Goal: Transaction & Acquisition: Subscribe to service/newsletter

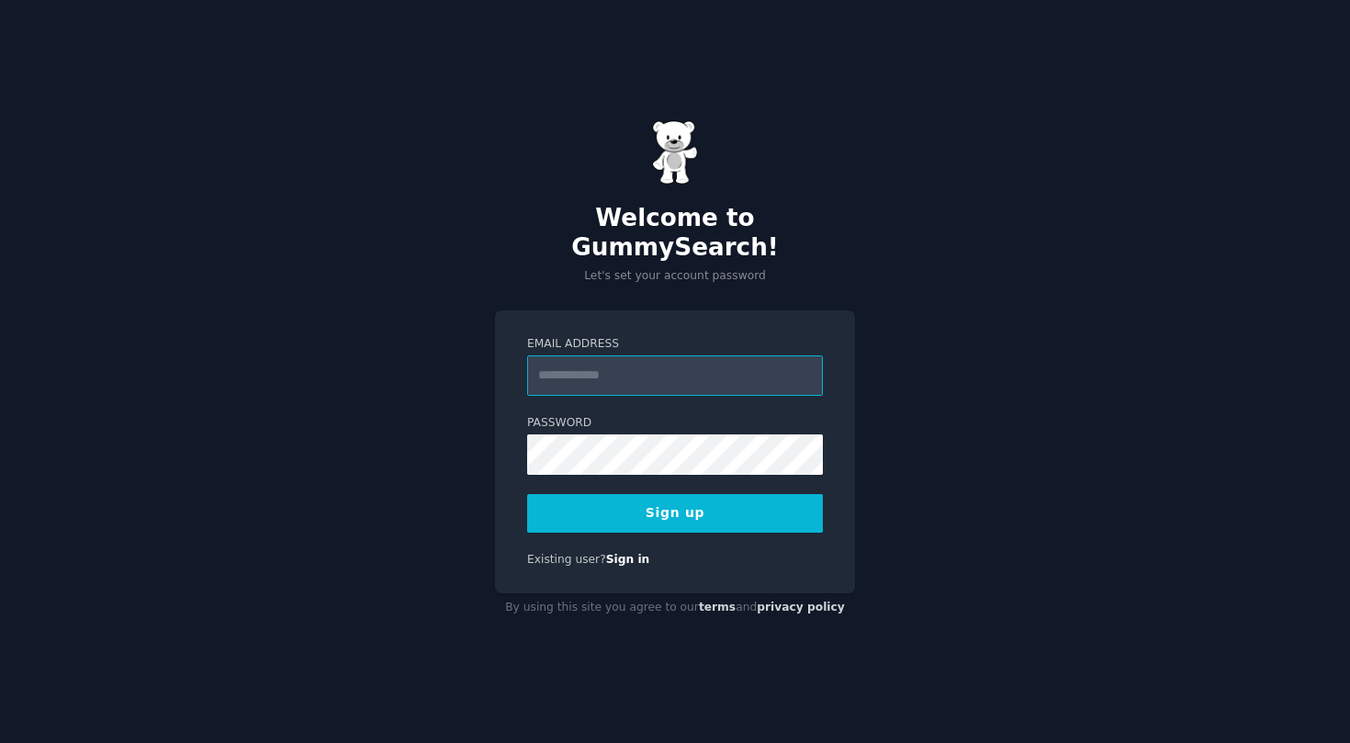
click at [715, 356] on input "Email Address" at bounding box center [675, 376] width 296 height 40
click at [663, 368] on input "Email Address" at bounding box center [675, 376] width 296 height 40
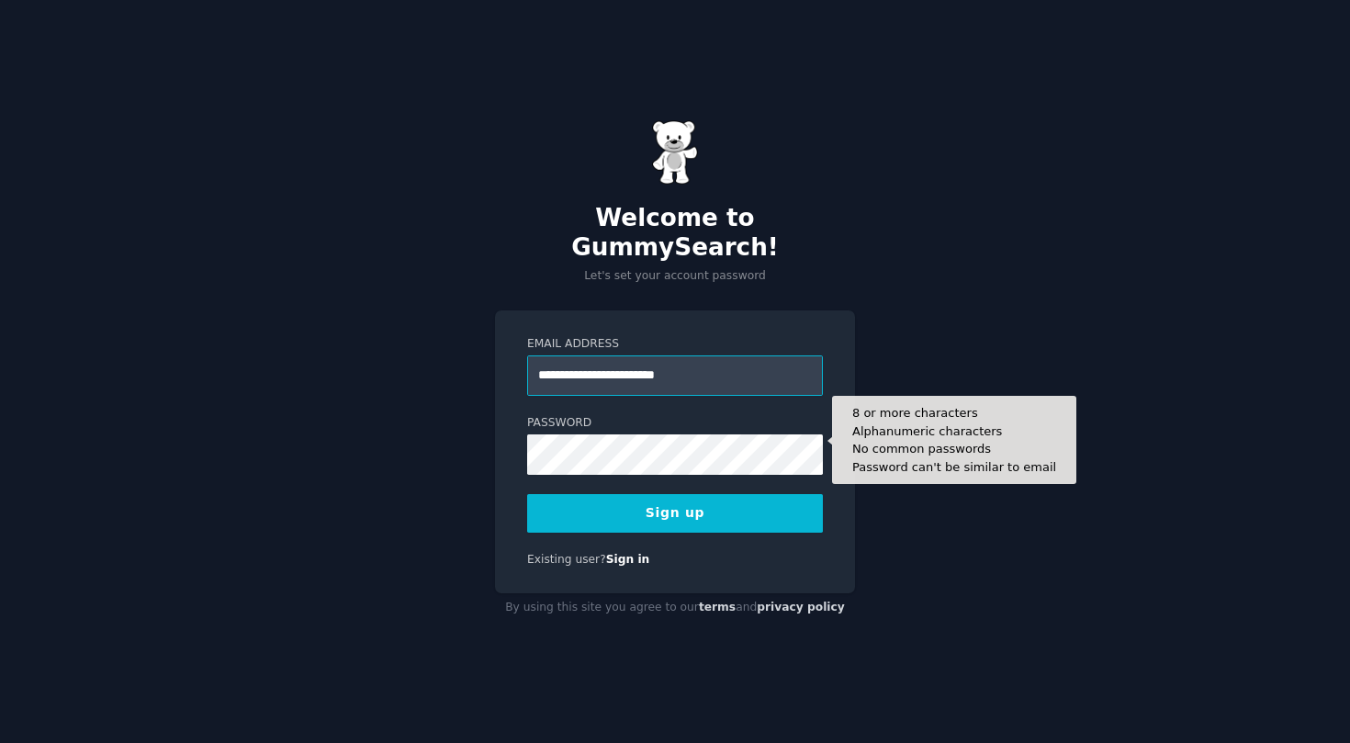
type input "**********"
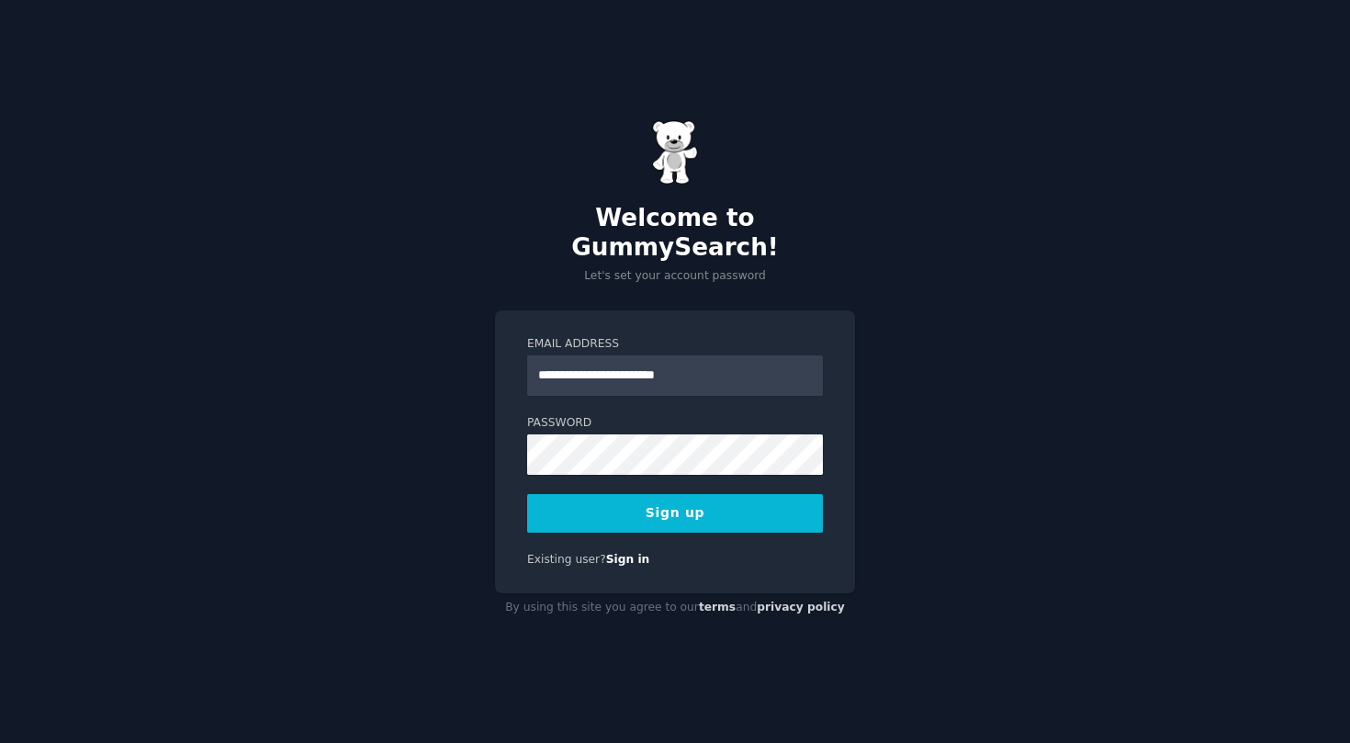
click at [660, 496] on button "Sign up" at bounding box center [675, 513] width 296 height 39
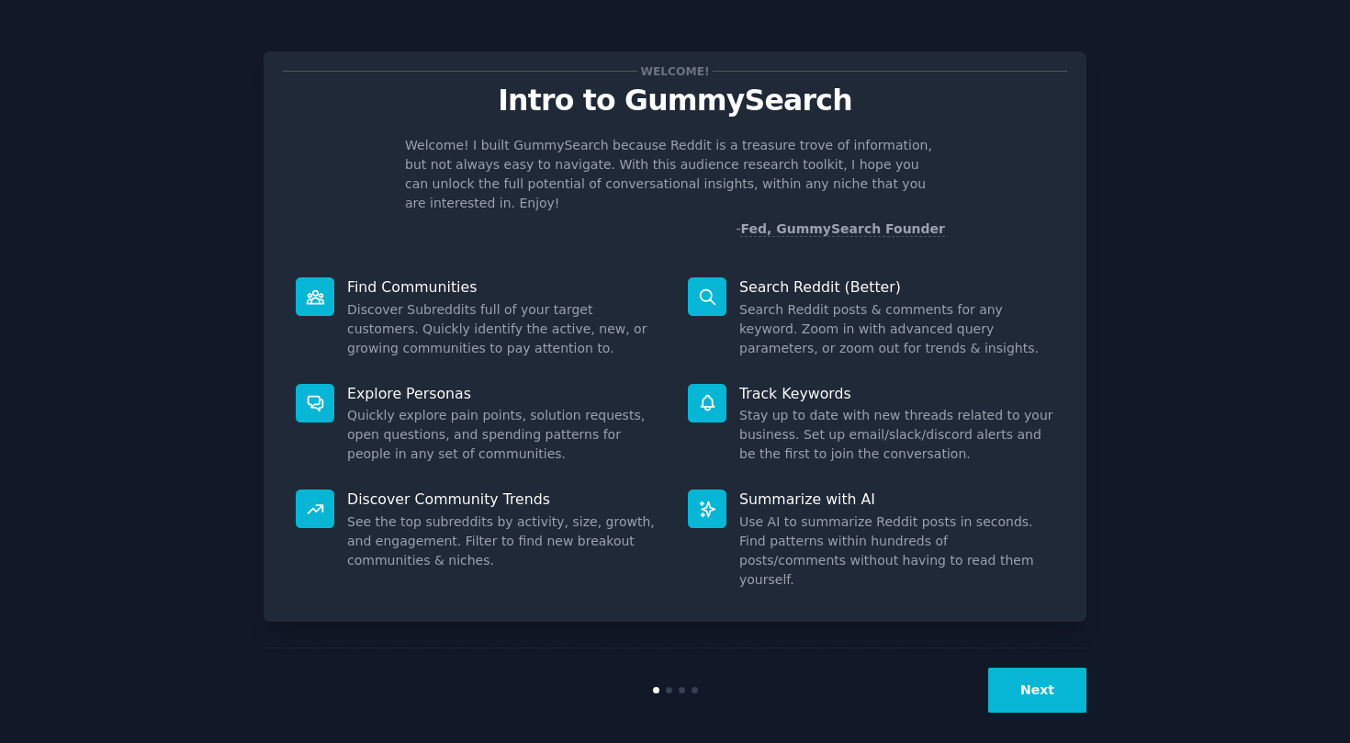
click at [1027, 682] on button "Next" at bounding box center [1037, 690] width 98 height 45
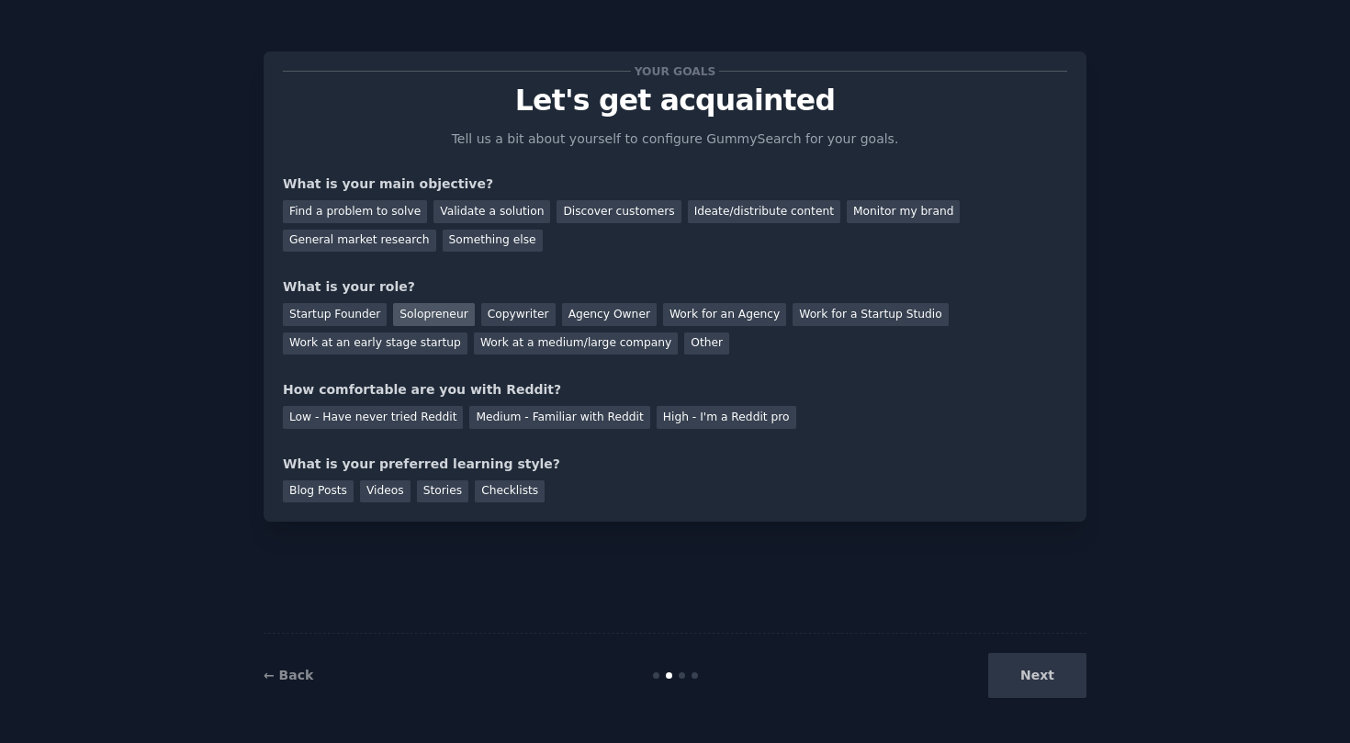
click at [423, 313] on div "Solopreneur" at bounding box center [433, 314] width 81 height 23
click at [390, 216] on div "Find a problem to solve" at bounding box center [355, 211] width 144 height 23
click at [547, 408] on div "Medium - Familiar with Reddit" at bounding box center [559, 417] width 180 height 23
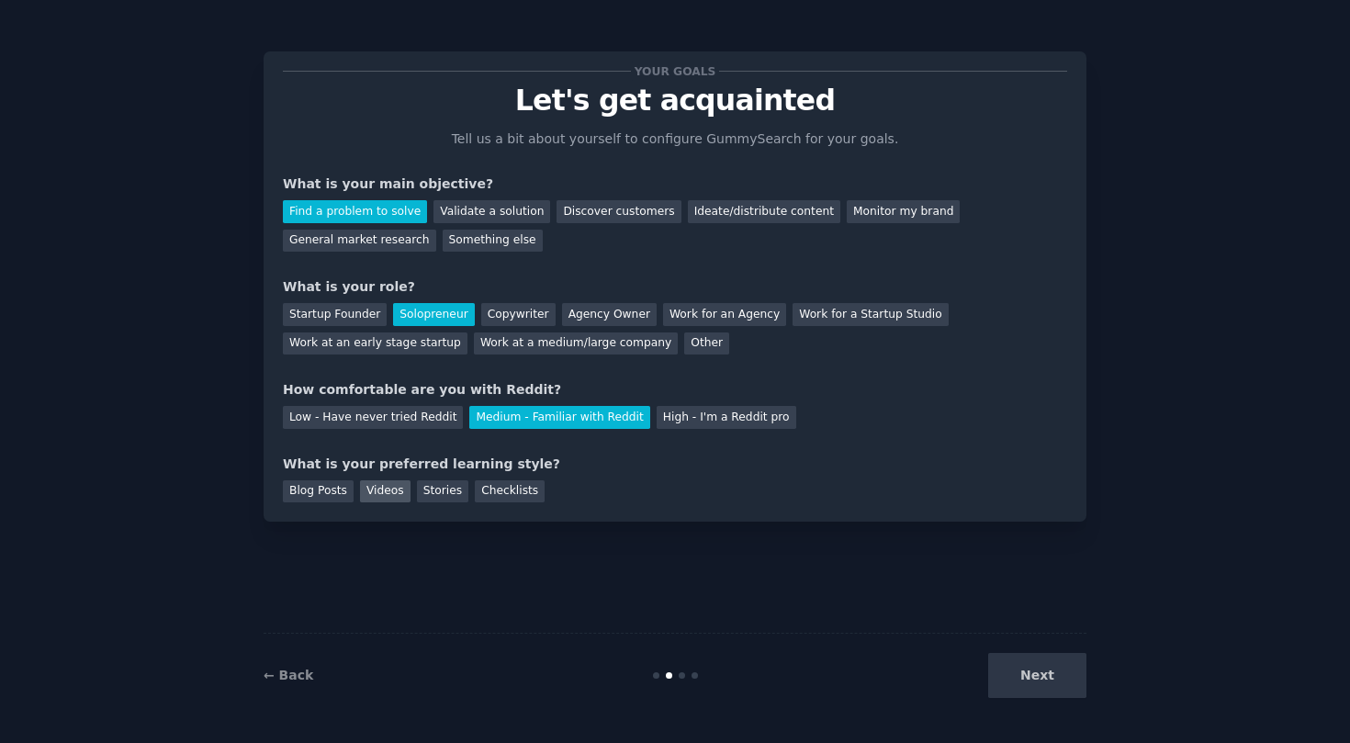
click at [381, 492] on div "Videos" at bounding box center [385, 491] width 51 height 23
click at [1029, 672] on button "Next" at bounding box center [1037, 675] width 98 height 45
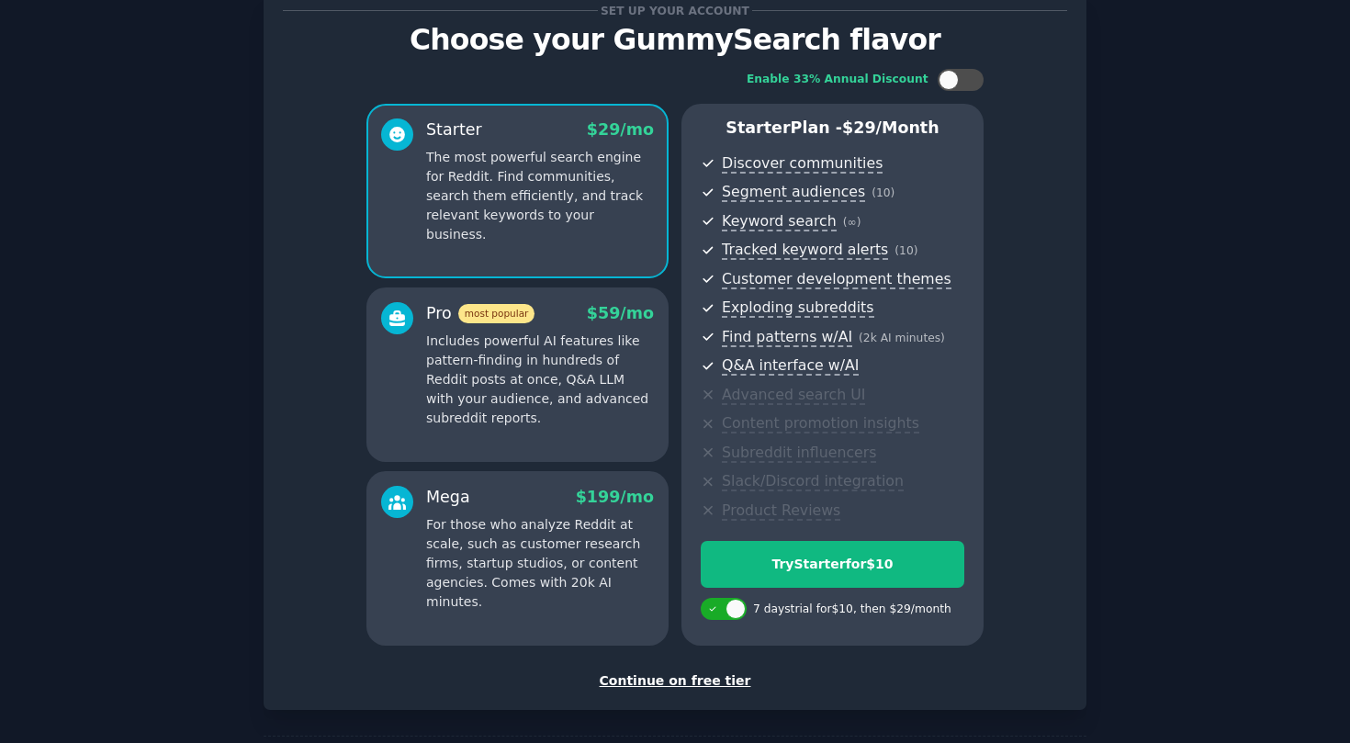
scroll to position [63, 0]
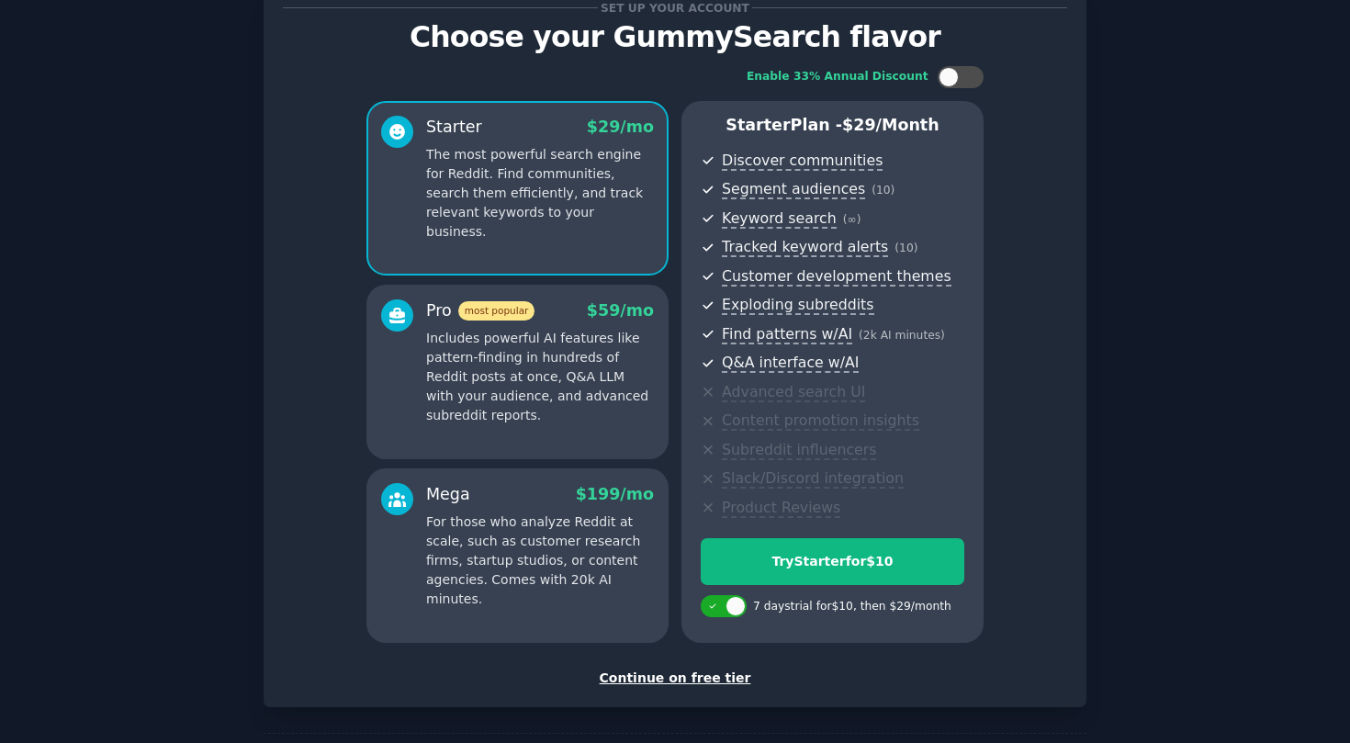
click at [672, 670] on div "Continue on free tier" at bounding box center [675, 678] width 785 height 19
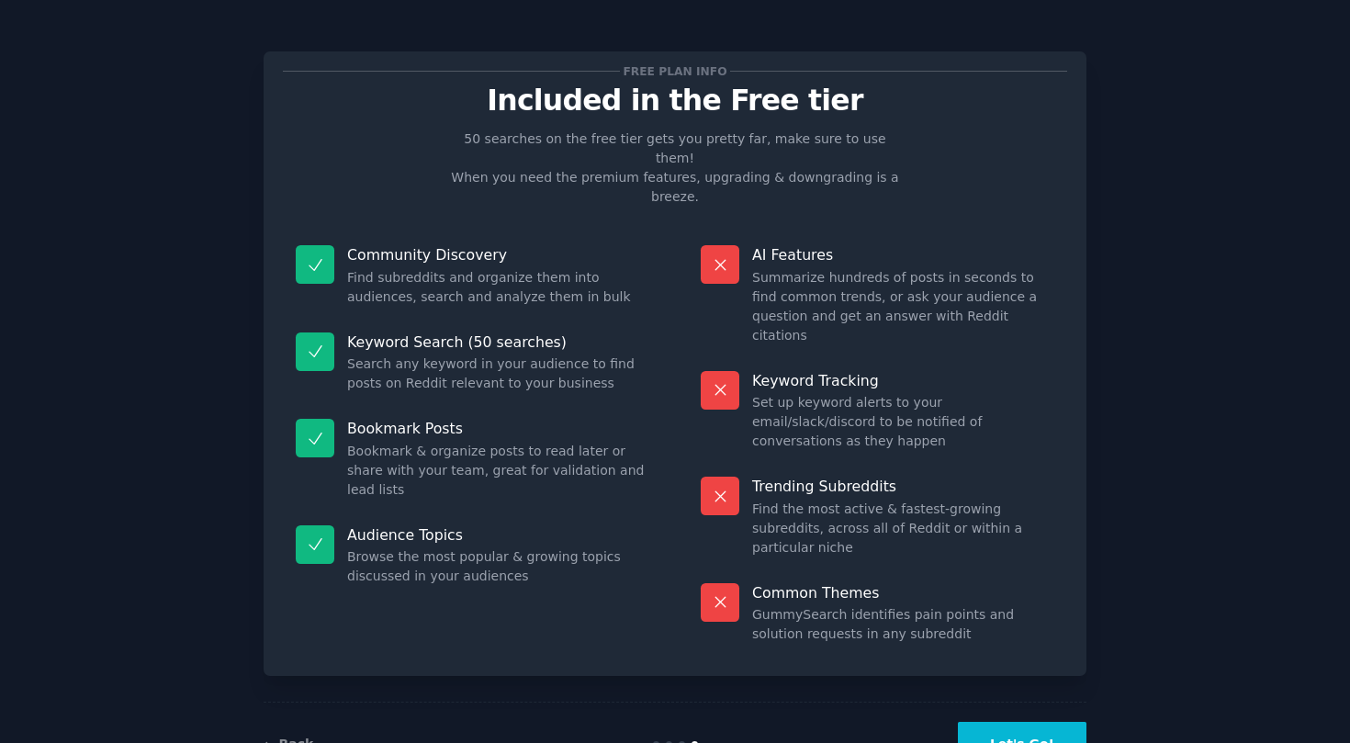
click at [1039, 722] on button "Let's Go!" at bounding box center [1022, 744] width 129 height 45
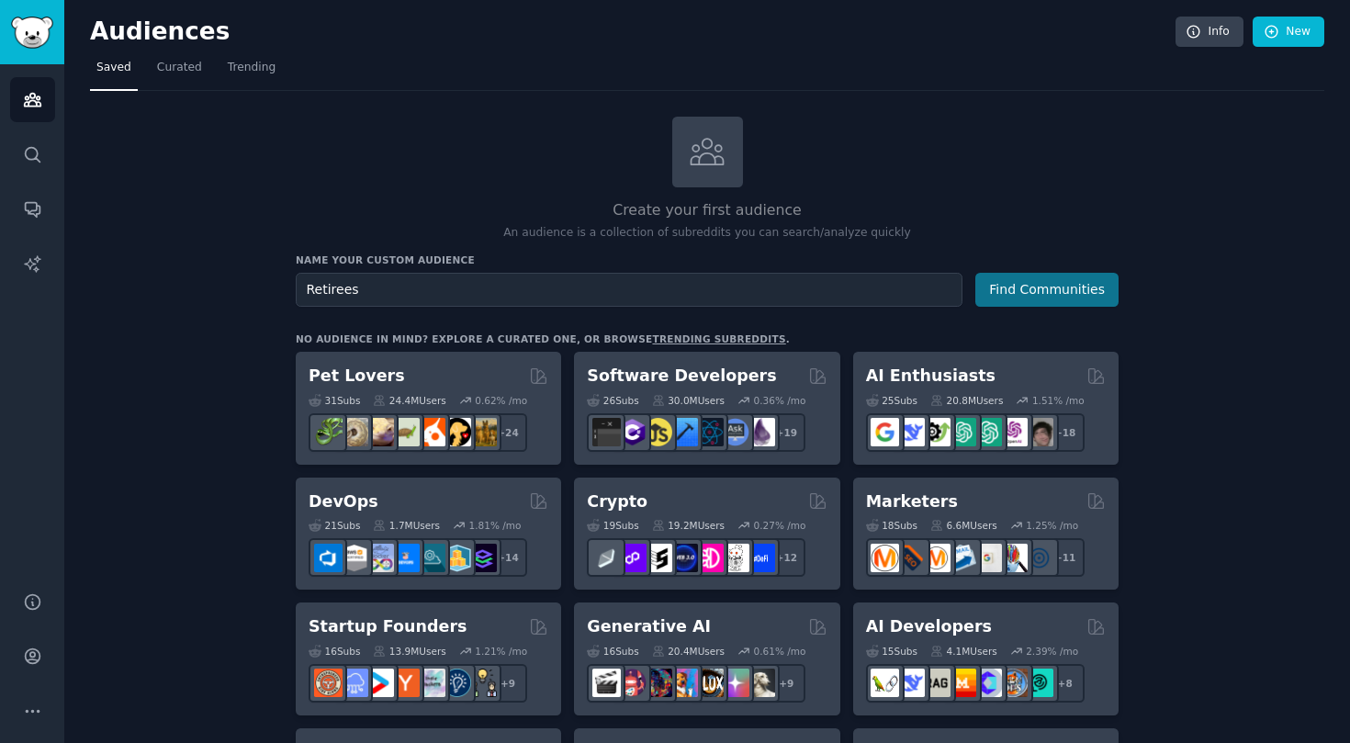
type input "Retirees"
click at [1057, 281] on button "Find Communities" at bounding box center [1047, 290] width 143 height 34
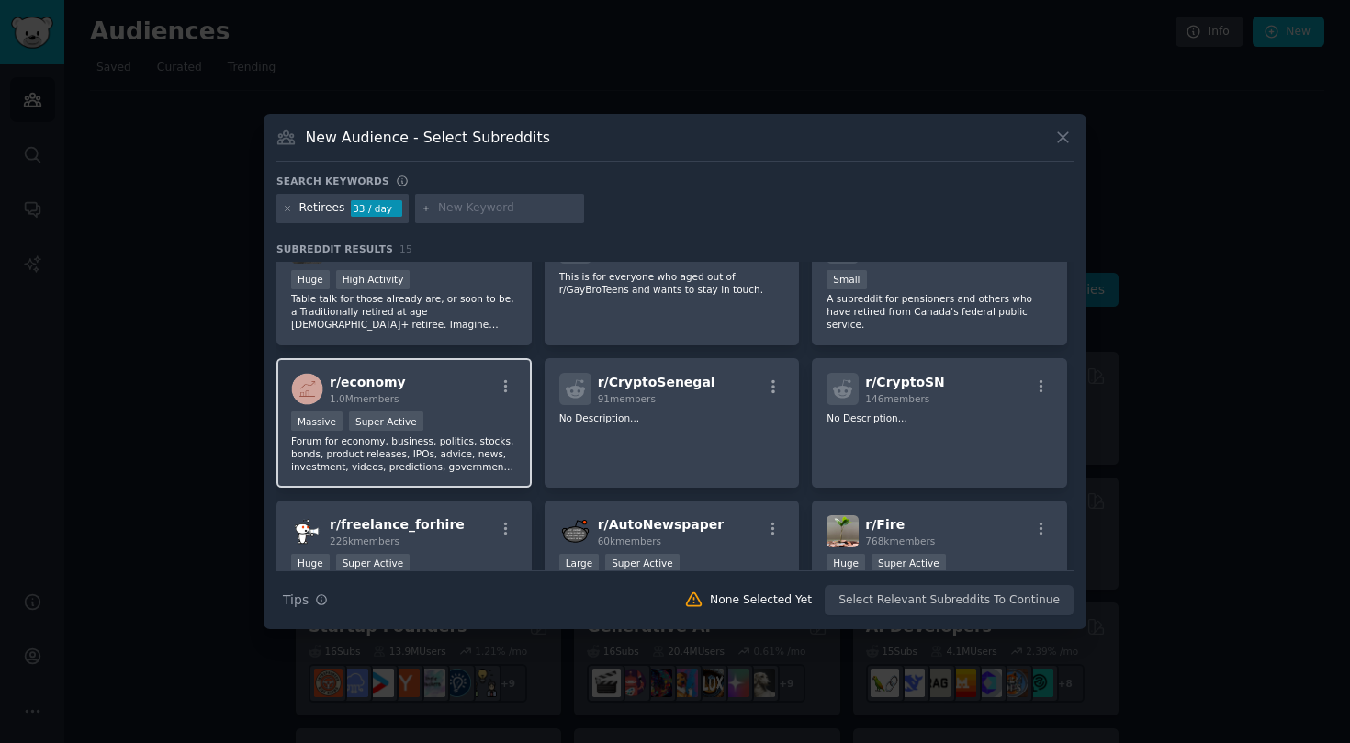
scroll to position [289, 0]
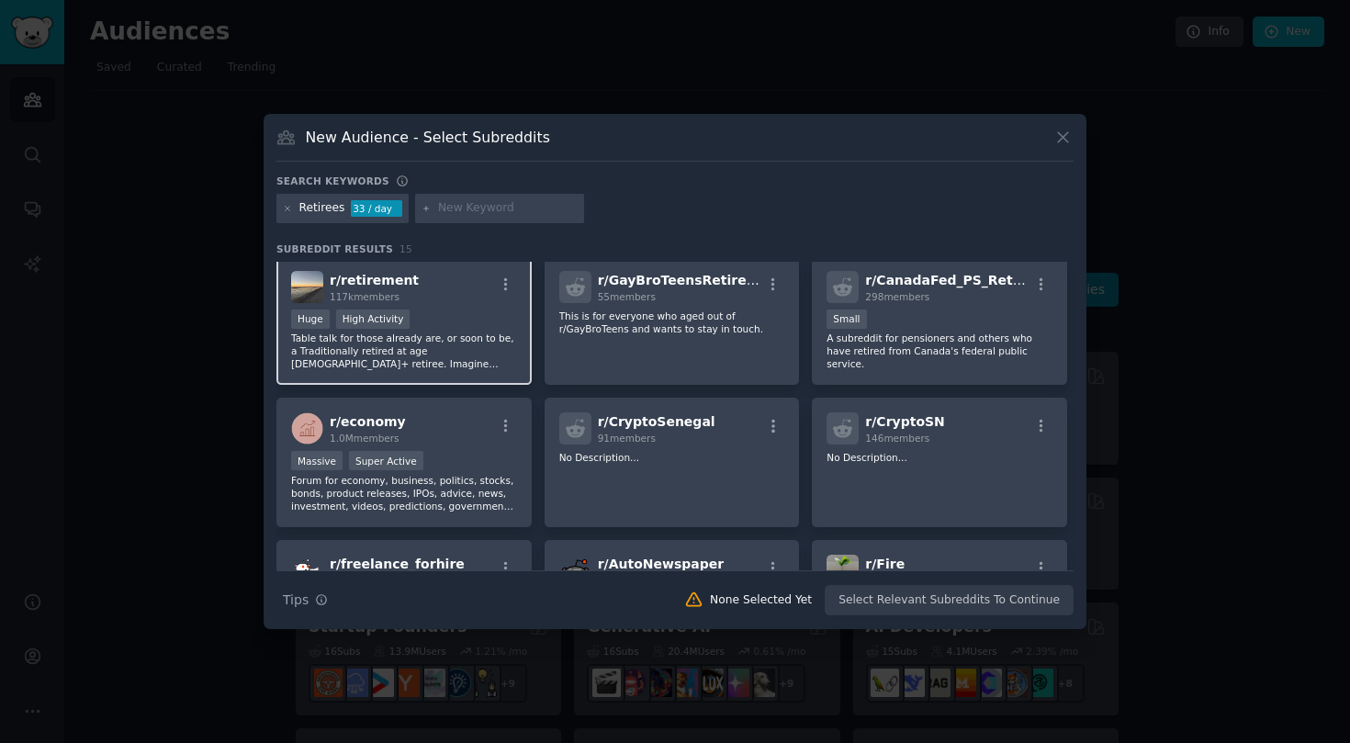
click at [460, 348] on p "Table talk for those already are, or soon to be, a Traditionally retired at age…" at bounding box center [404, 351] width 226 height 39
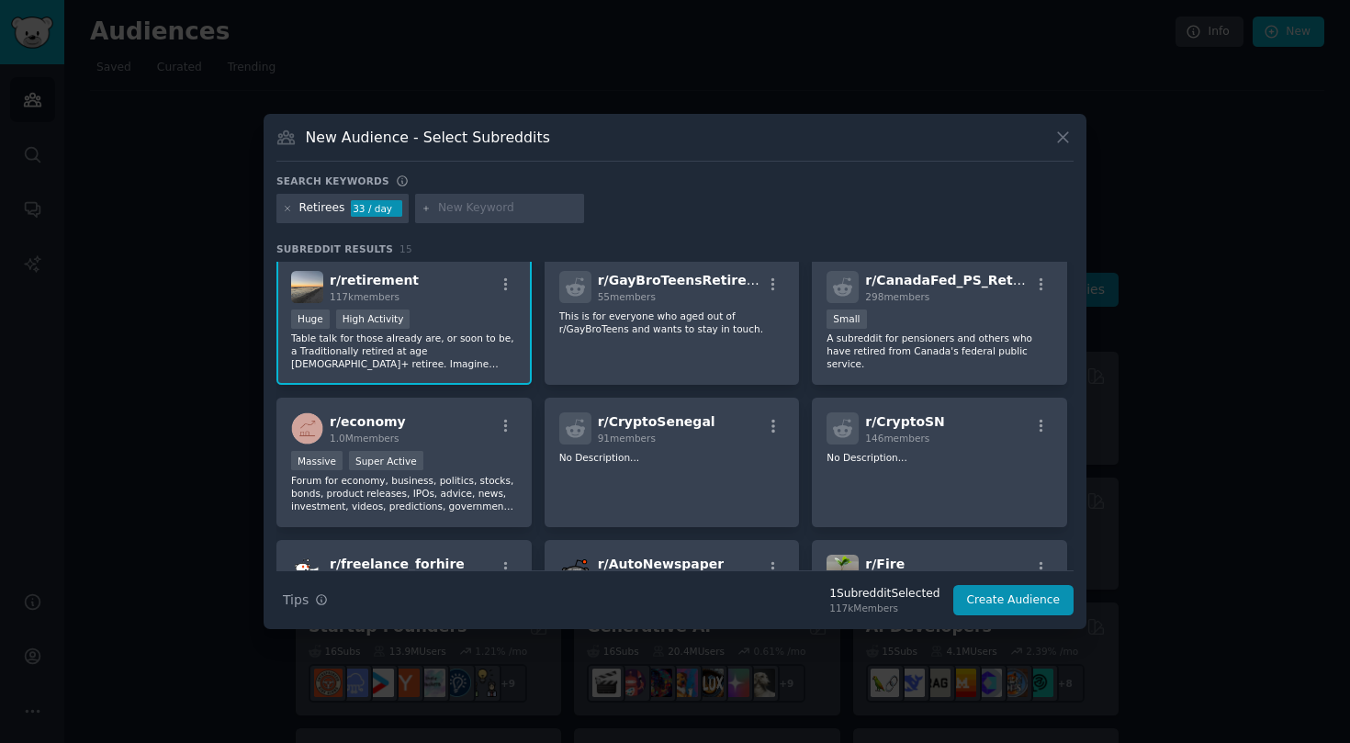
click at [503, 215] on input "text" at bounding box center [508, 208] width 140 height 17
click at [432, 292] on div "r/ retirement 117k members" at bounding box center [404, 287] width 226 height 32
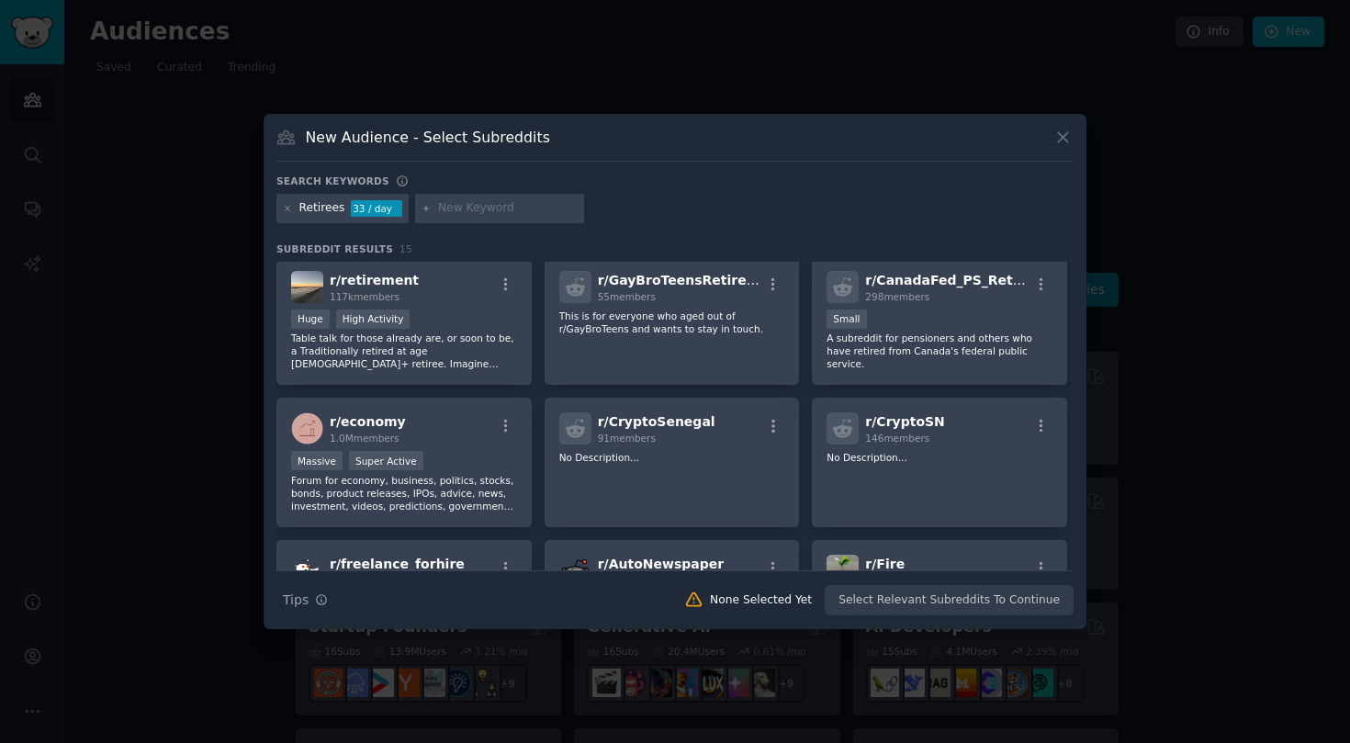
click at [925, 607] on div "Search Tips Tips None Selected Yet Select Relevant Subreddits To Continue" at bounding box center [675, 593] width 797 height 46
click at [905, 602] on div "Search Tips Tips None Selected Yet Select Relevant Subreddits To Continue" at bounding box center [675, 593] width 797 height 46
click at [461, 322] on div "Huge High Activity" at bounding box center [404, 321] width 226 height 23
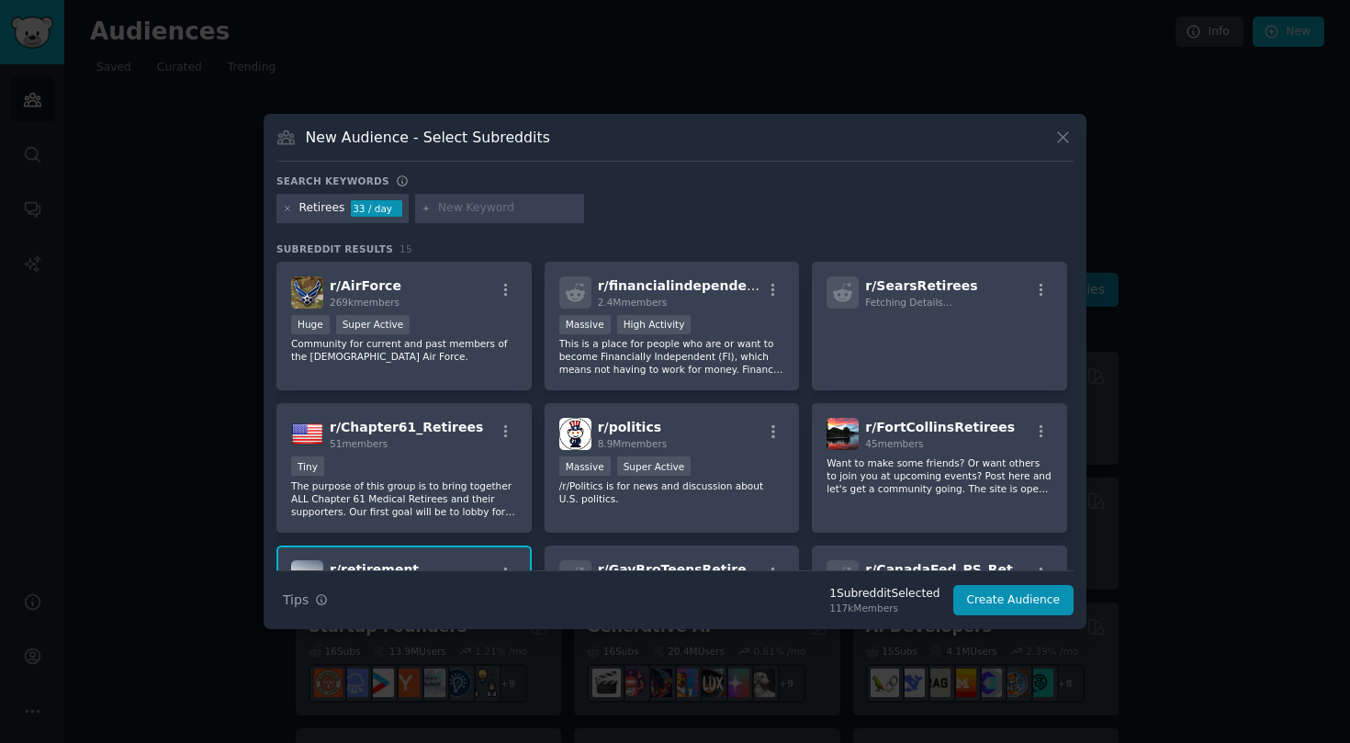
scroll to position [0, 0]
click at [1005, 598] on button "Create Audience" at bounding box center [1014, 600] width 121 height 31
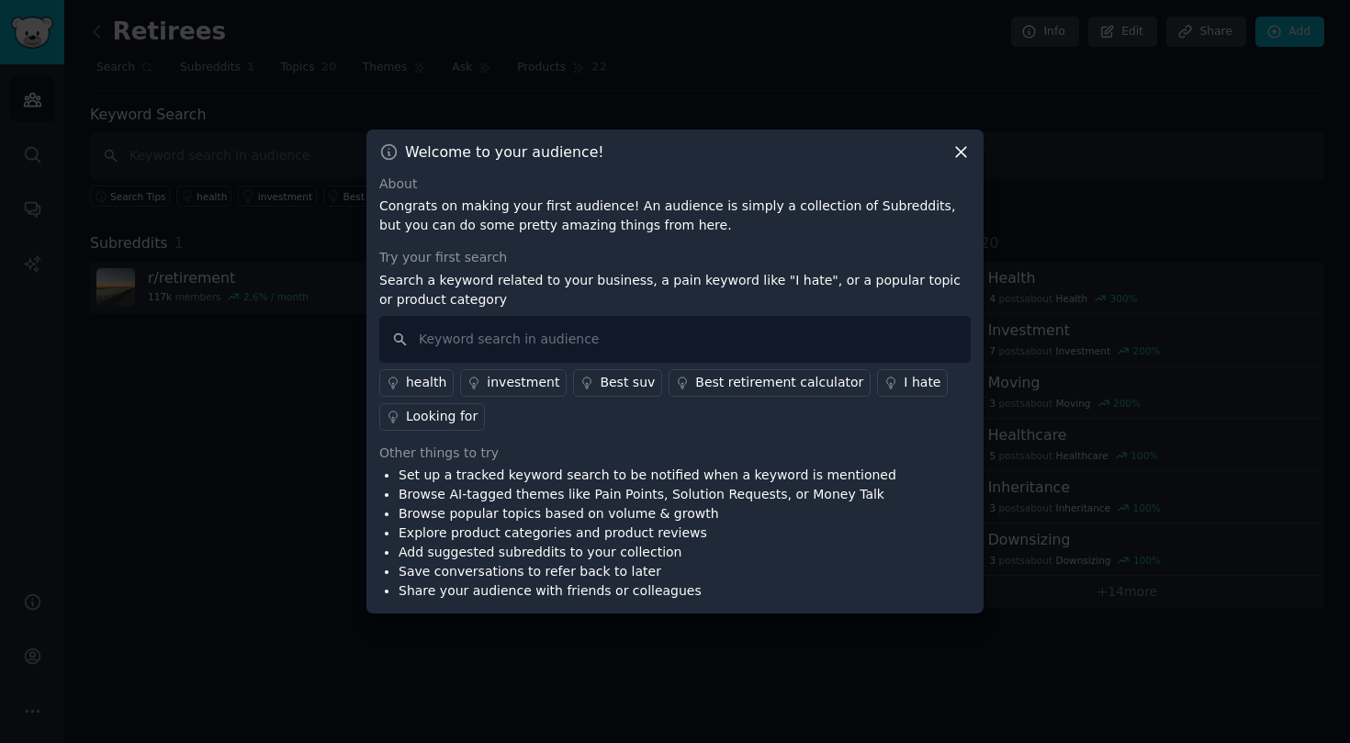
click at [716, 387] on div "Best retirement calculator" at bounding box center [779, 382] width 168 height 19
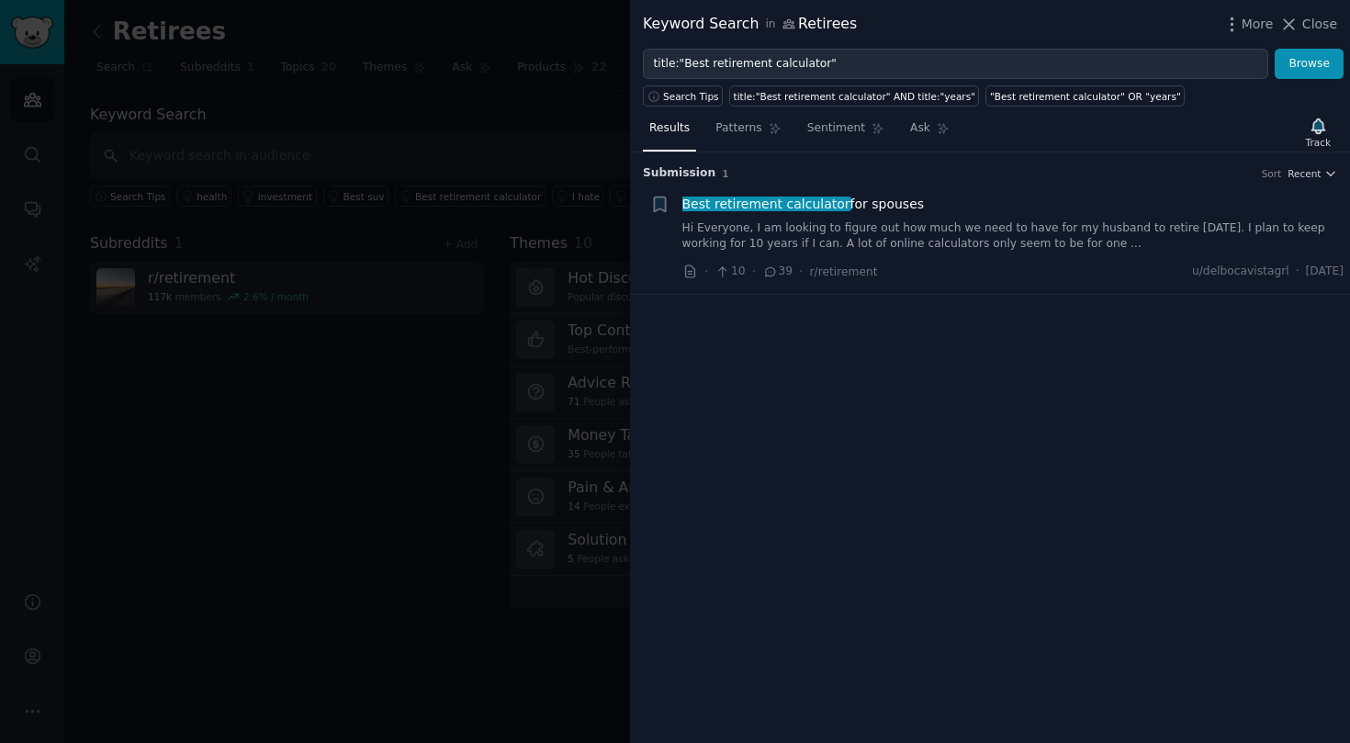
click at [1056, 248] on link "Hi Everyone, I am looking to figure out how much we need to have for my husband…" at bounding box center [1014, 236] width 662 height 32
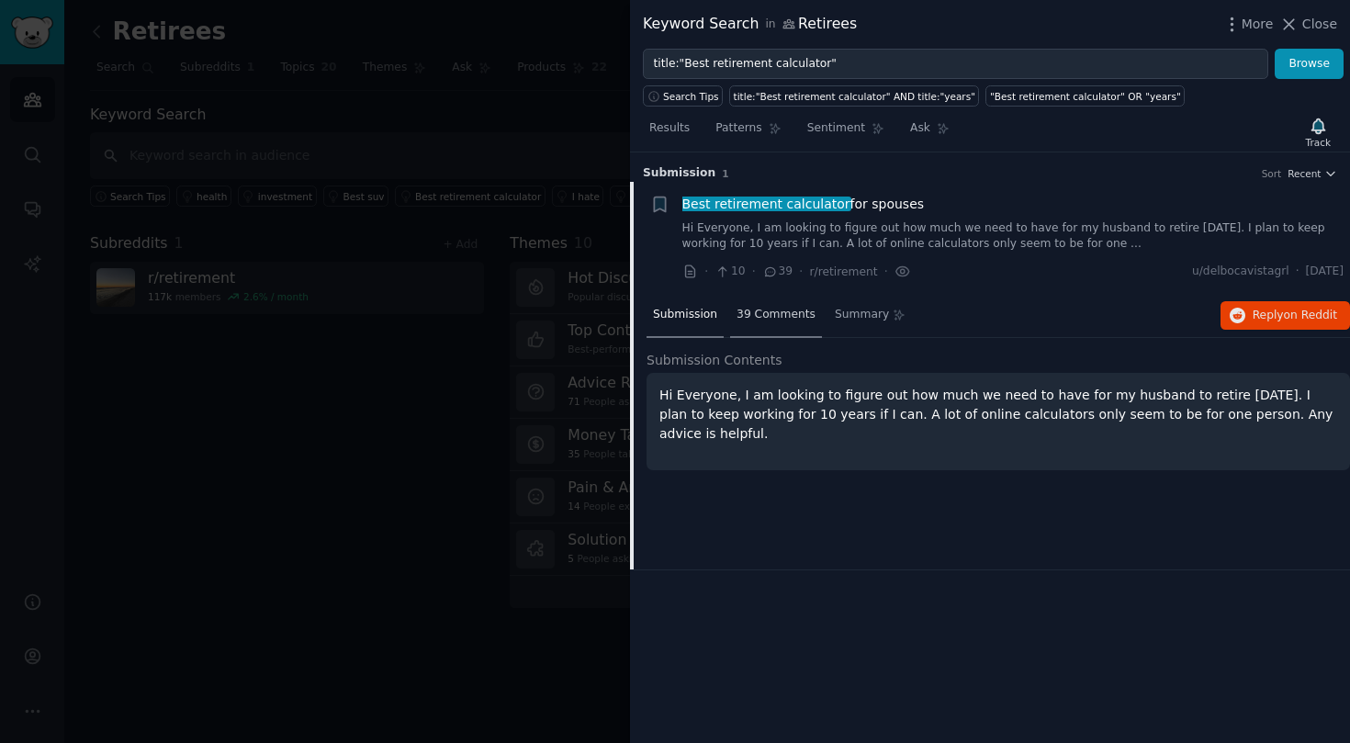
click at [785, 321] on span "39 Comments" at bounding box center [776, 315] width 79 height 17
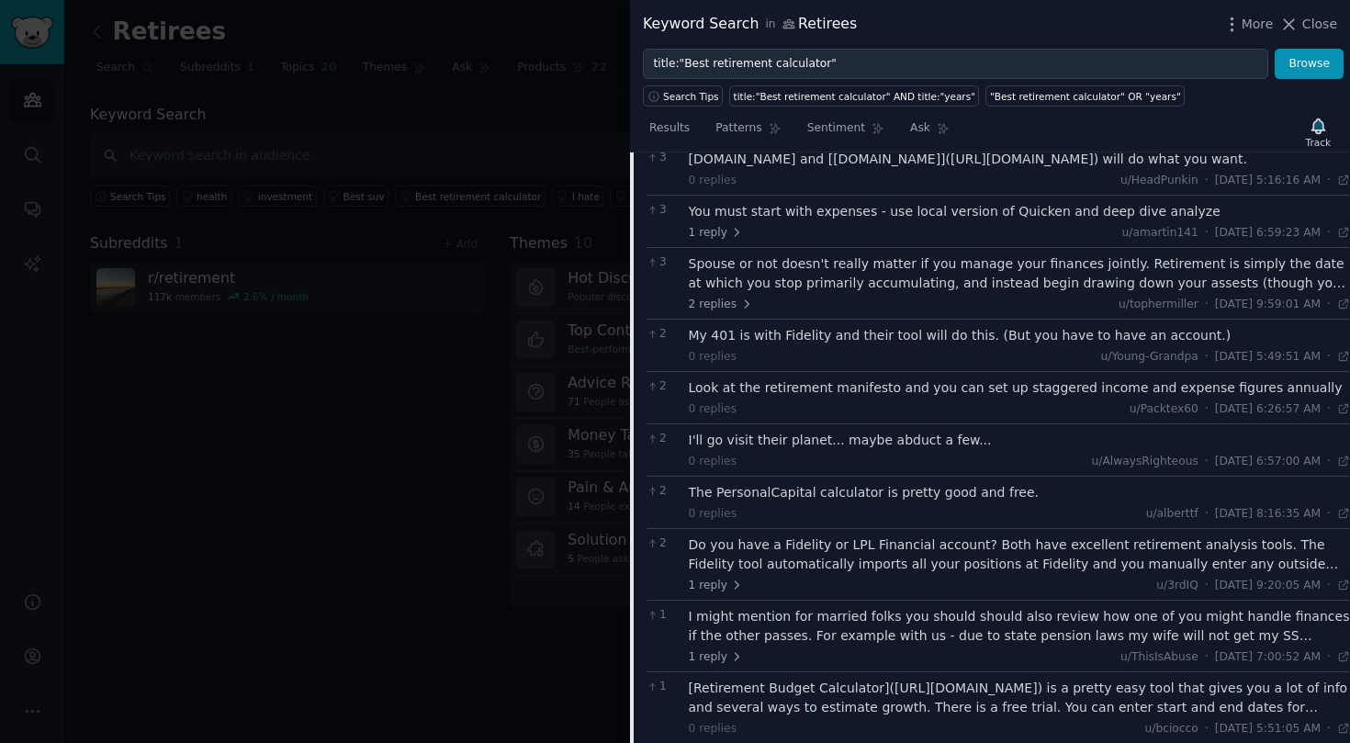
scroll to position [426, 0]
